Goal: Browse casually

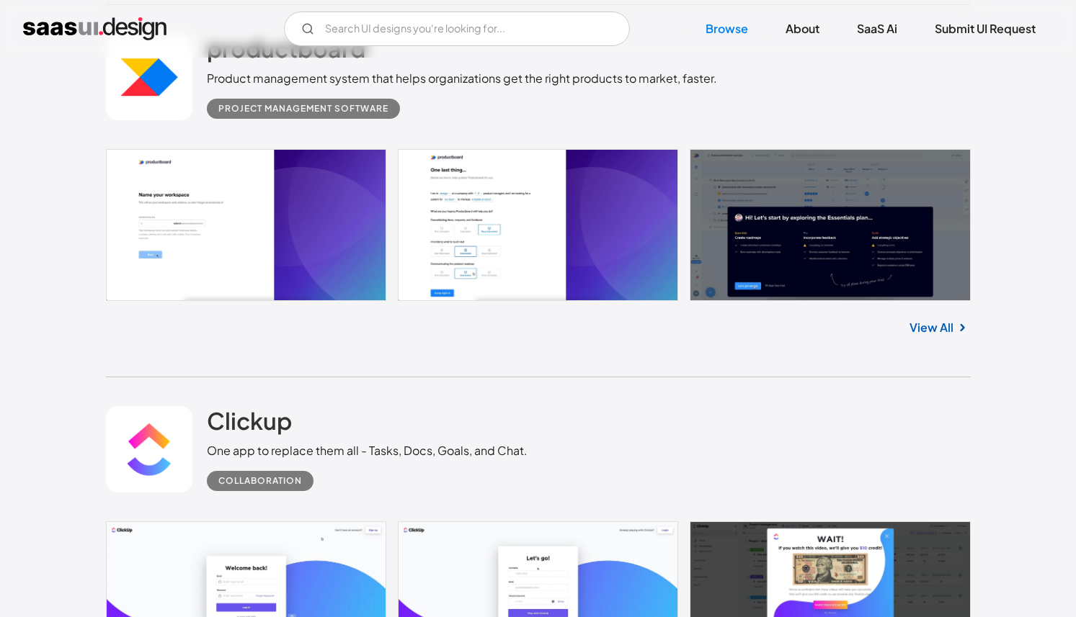
scroll to position [10301, 0]
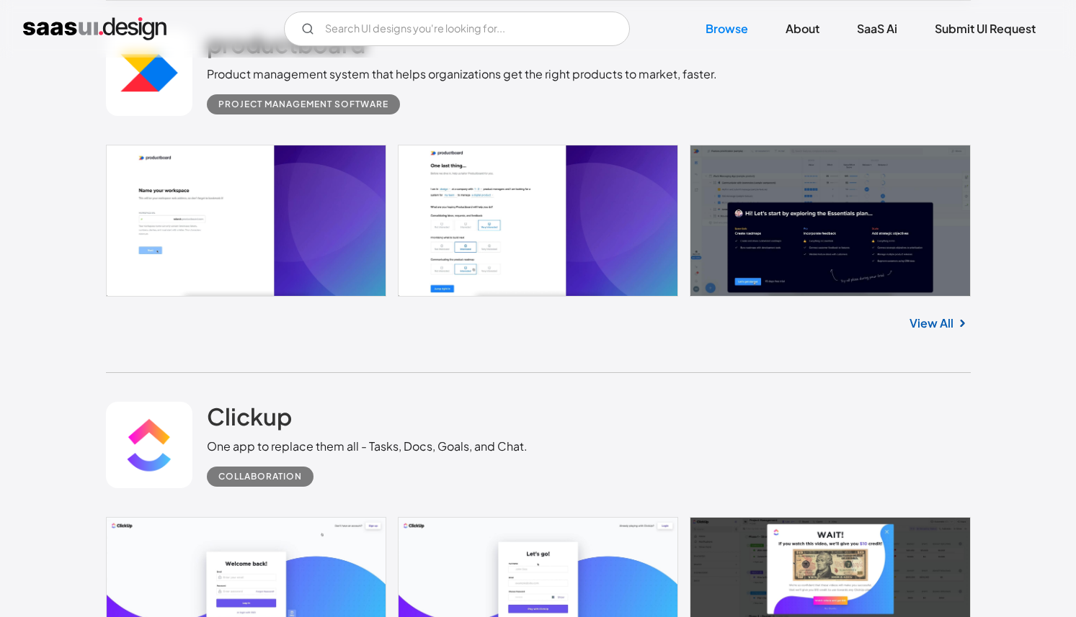
click at [472, 213] on link at bounding box center [538, 221] width 864 height 152
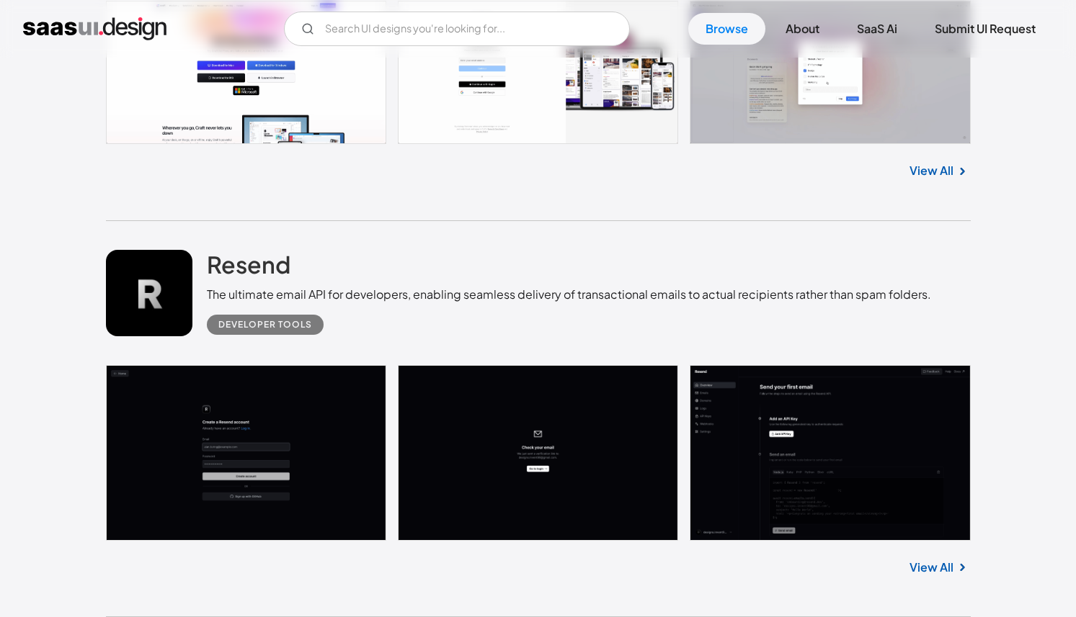
scroll to position [23059, 0]
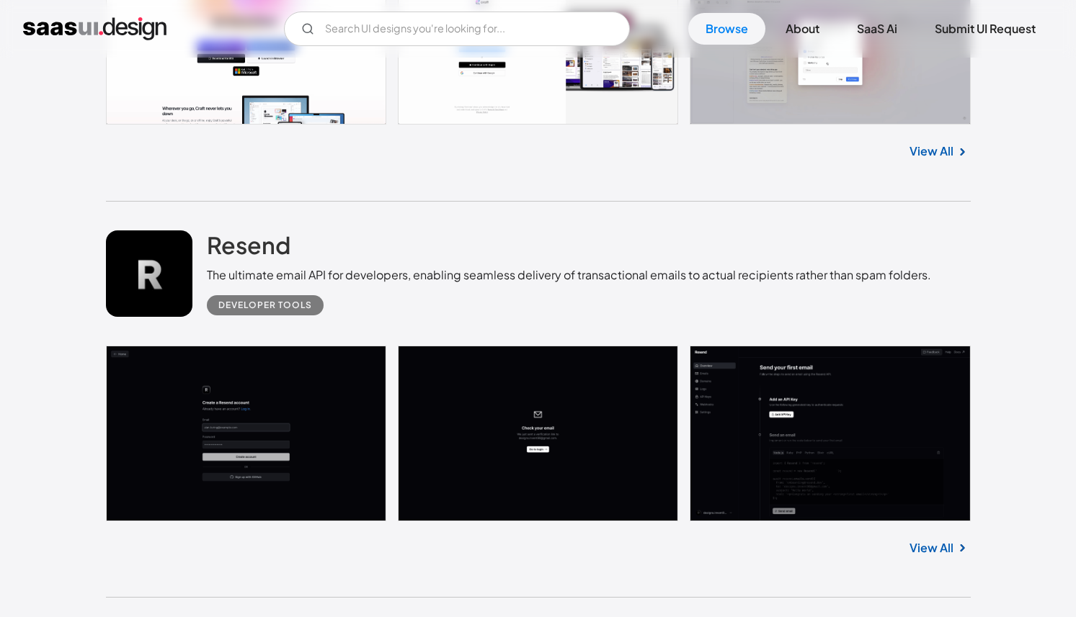
click at [792, 416] on link at bounding box center [538, 434] width 864 height 176
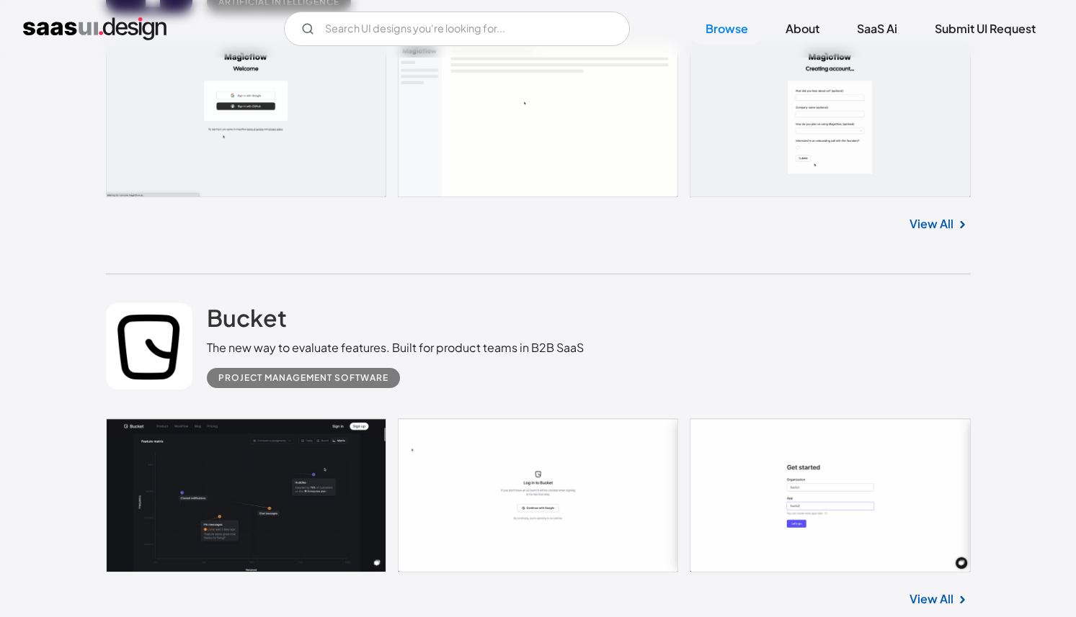
scroll to position [27456, 0]
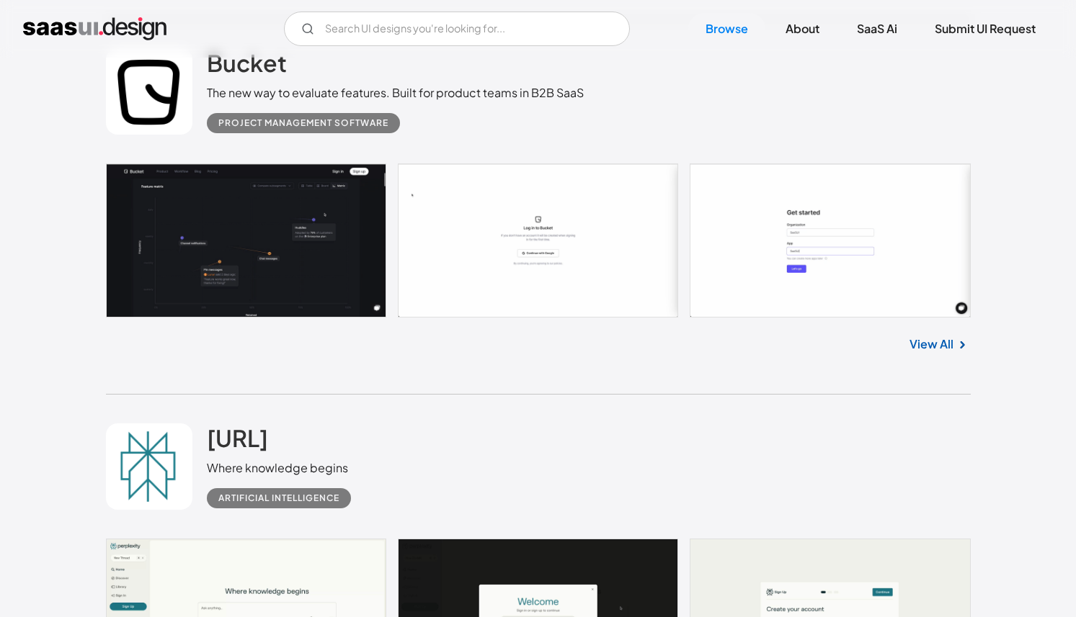
click at [231, 244] on link at bounding box center [538, 241] width 864 height 154
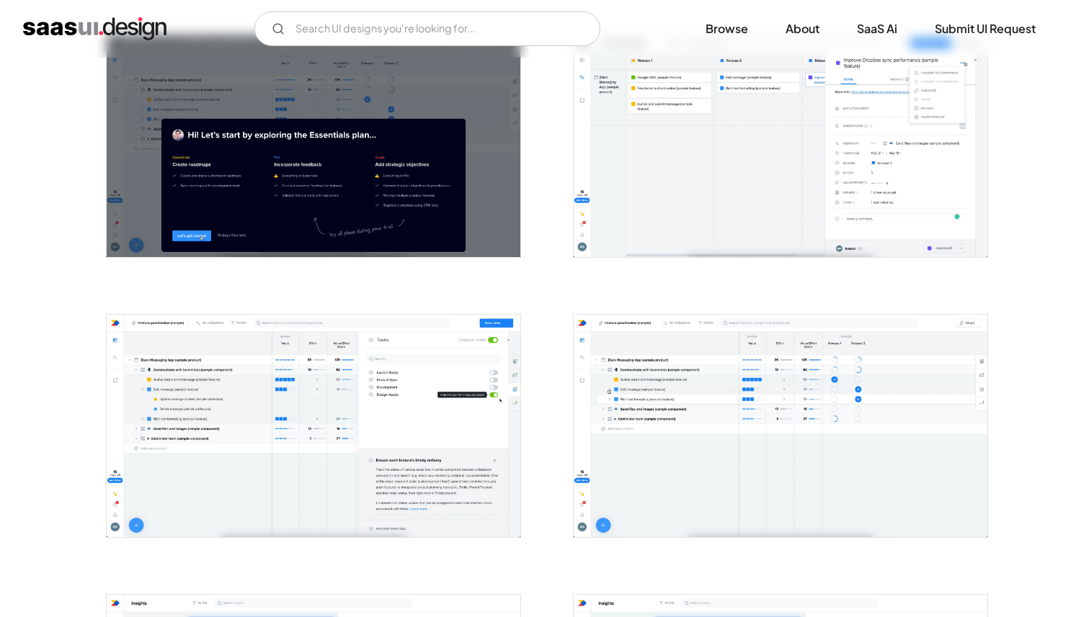
scroll to position [589, 0]
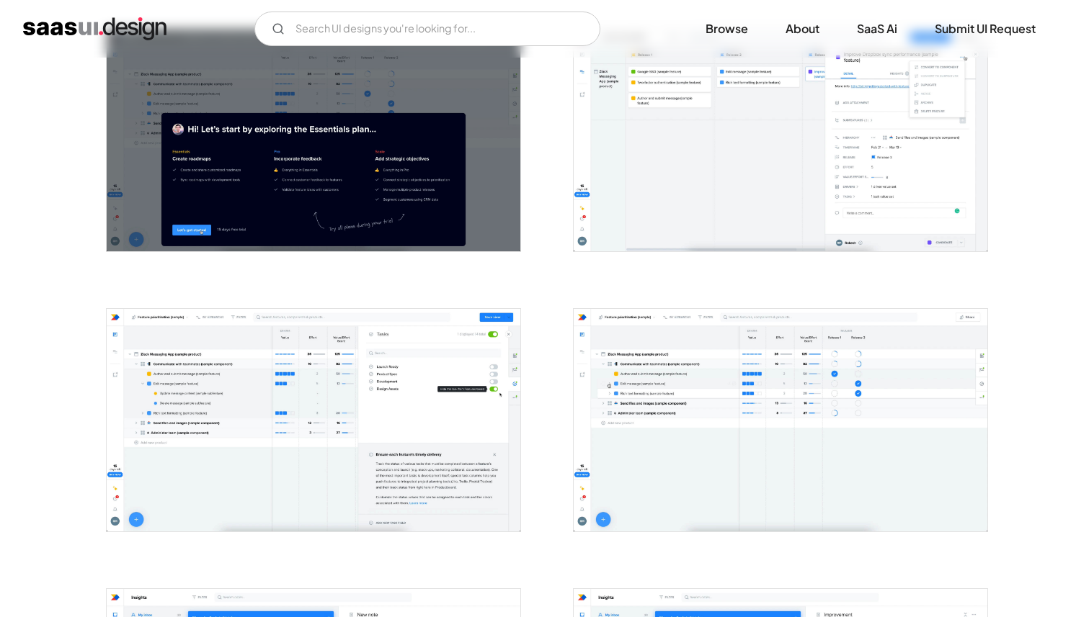
click at [686, 376] on img "open lightbox" at bounding box center [780, 420] width 414 height 223
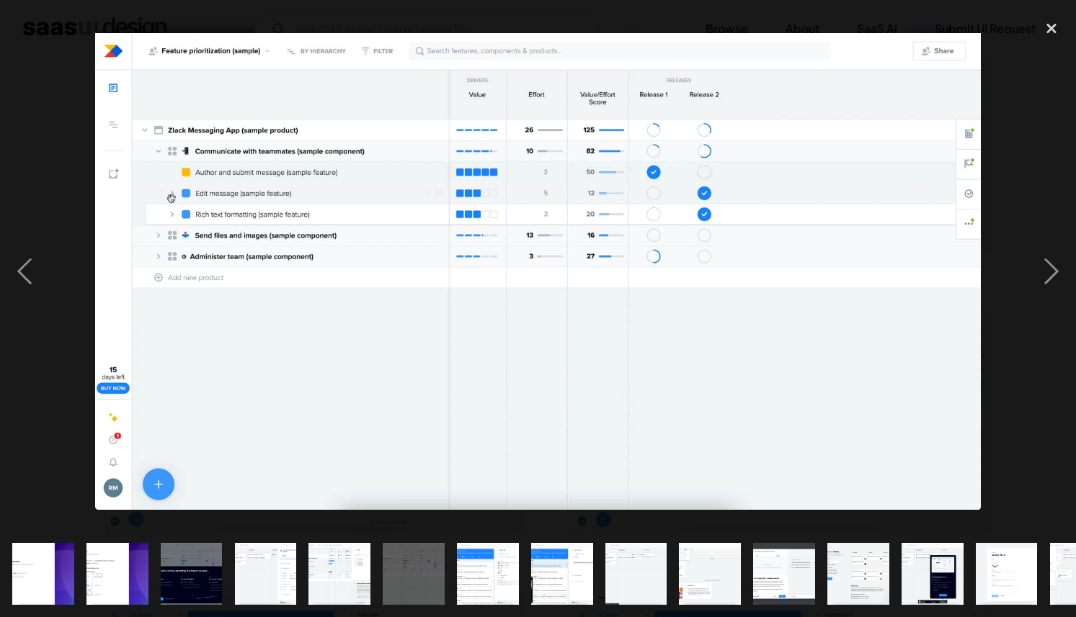
click at [1020, 392] on div at bounding box center [538, 271] width 1076 height 519
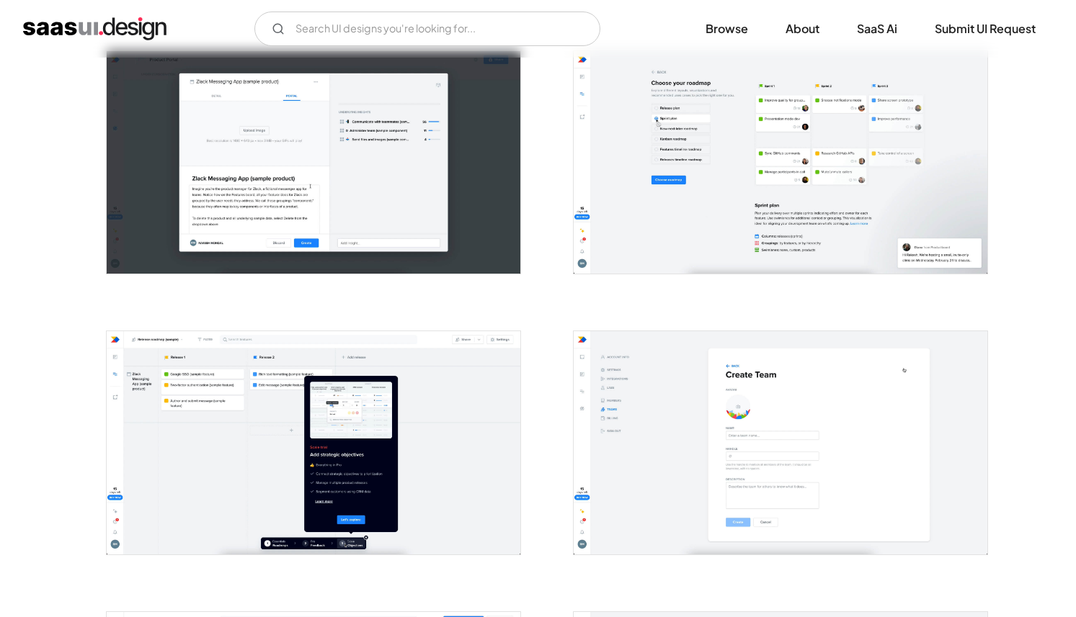
scroll to position [2029, 0]
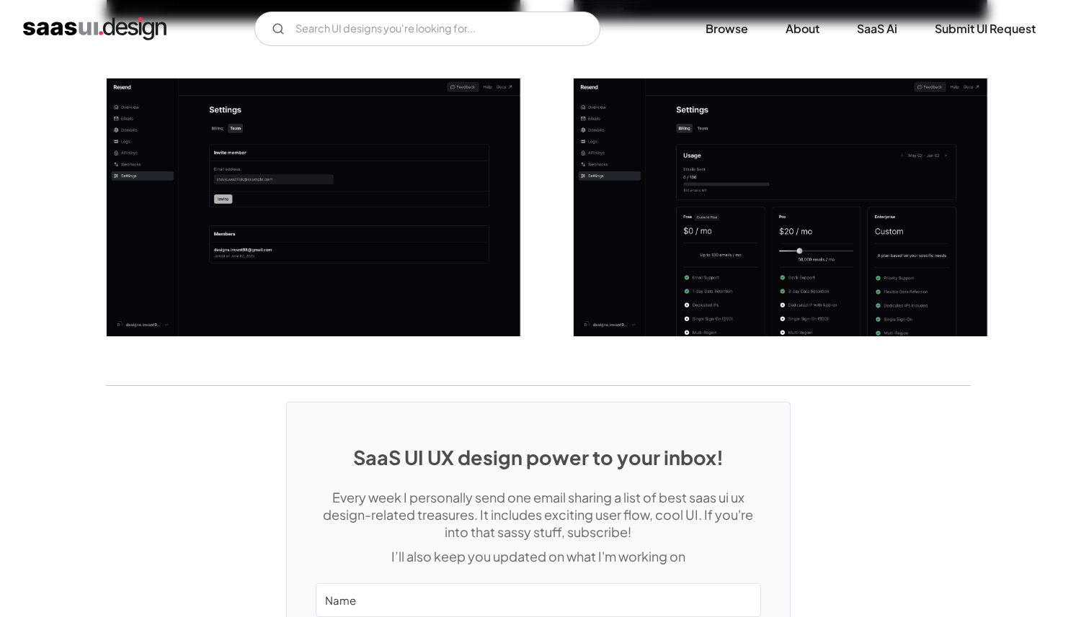
scroll to position [2140, 0]
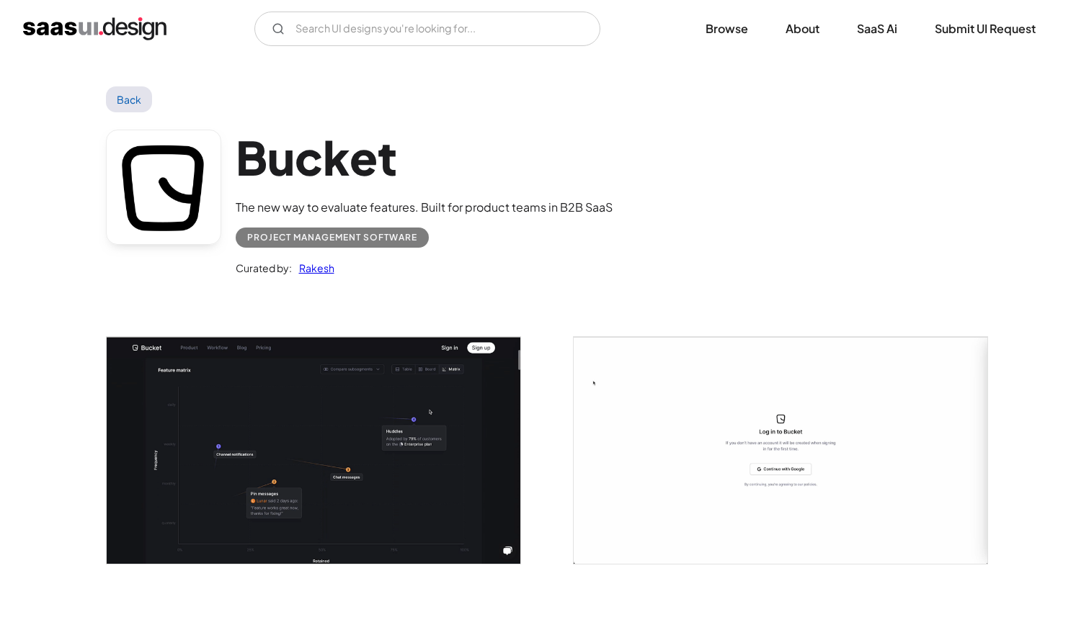
click at [366, 388] on img "open lightbox" at bounding box center [314, 450] width 414 height 226
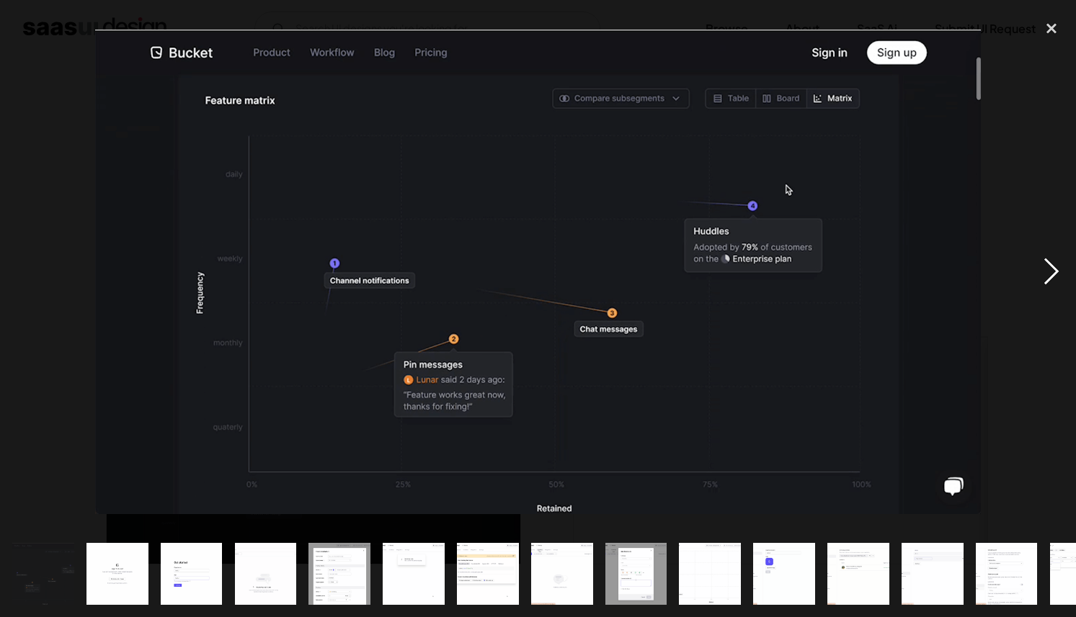
click at [1062, 271] on div "next image" at bounding box center [1051, 271] width 49 height 519
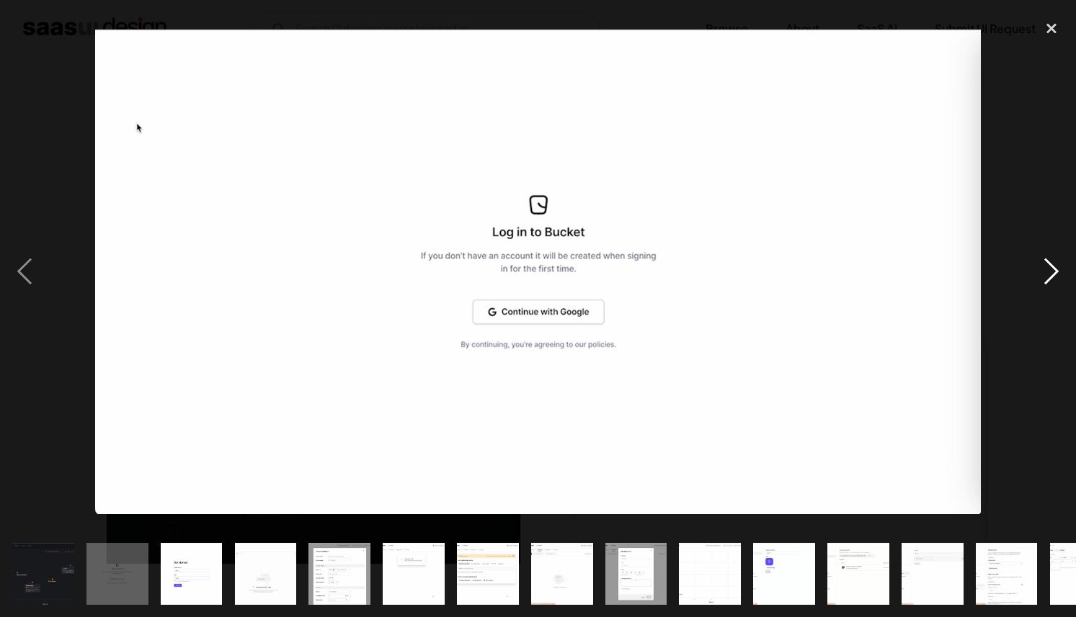
click at [1052, 271] on div "next image" at bounding box center [1051, 271] width 49 height 519
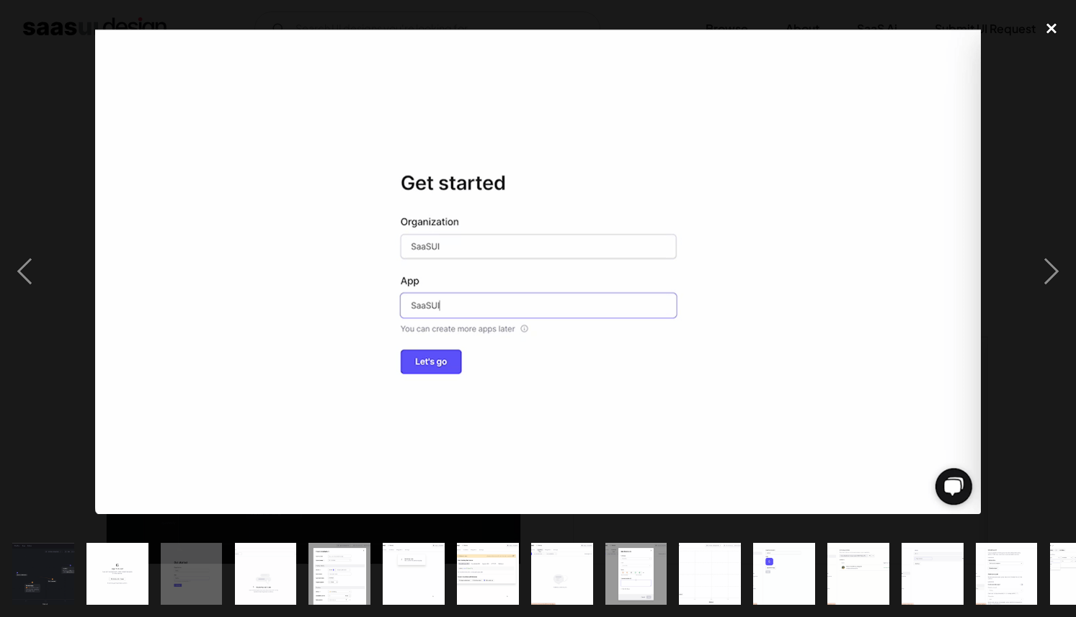
click at [1047, 32] on div "close lightbox" at bounding box center [1051, 28] width 49 height 32
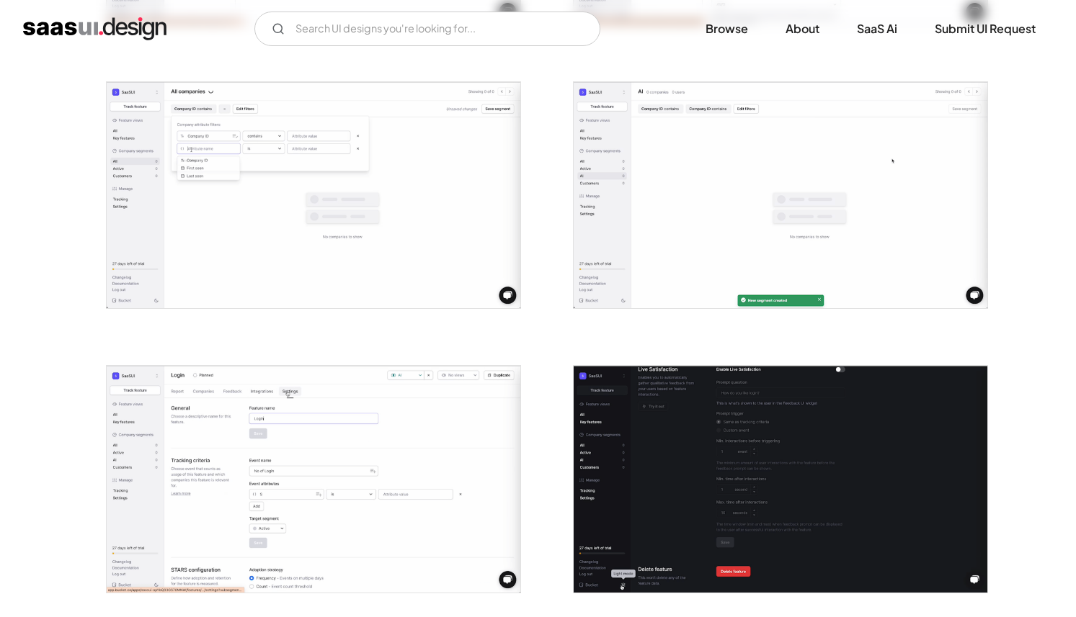
scroll to position [2472, 0]
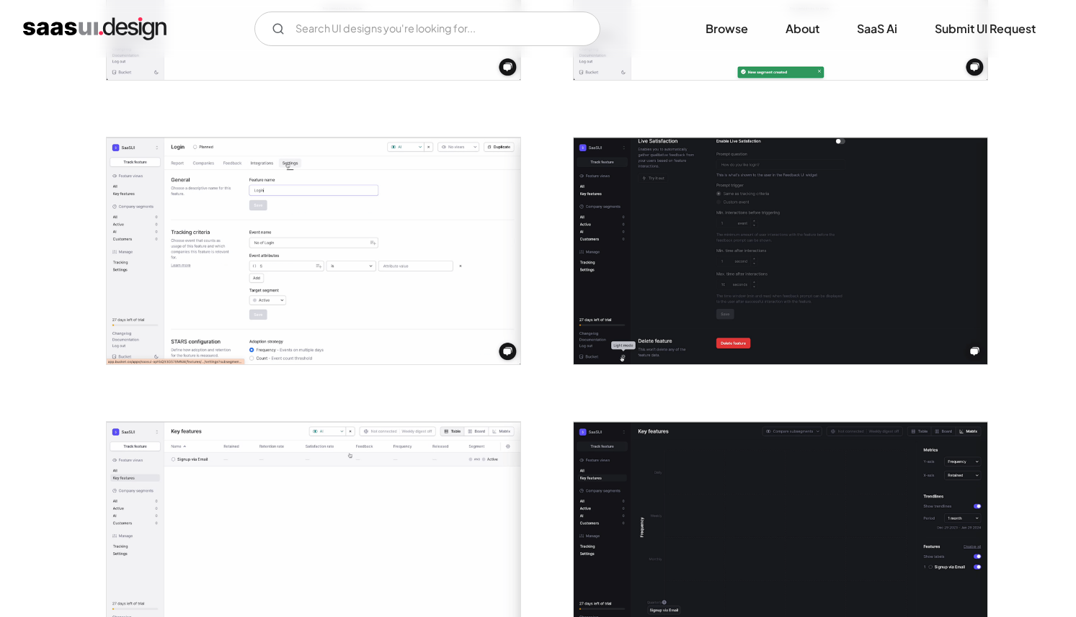
click at [693, 447] on img "open lightbox" at bounding box center [780, 535] width 414 height 226
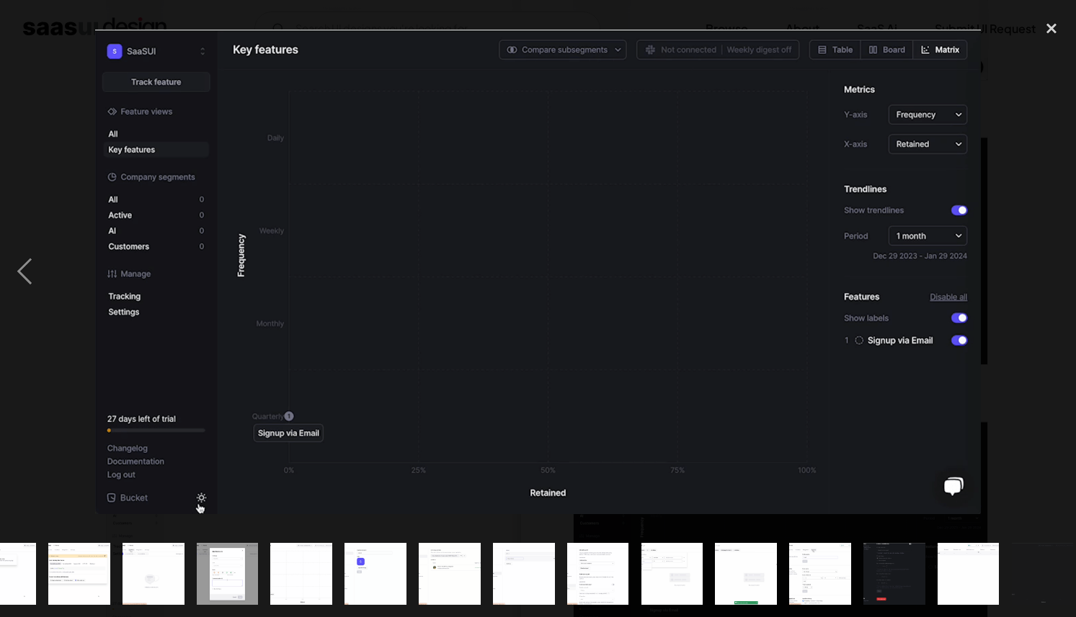
scroll to position [0, 418]
